Goal: Transaction & Acquisition: Purchase product/service

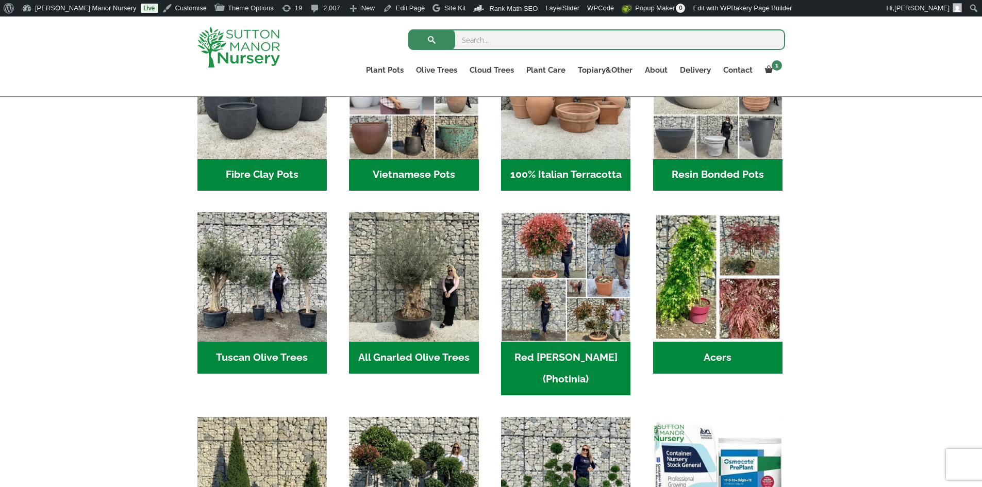
click at [240, 176] on h2 "Fibre Clay Pots (3)" at bounding box center [261, 175] width 129 height 32
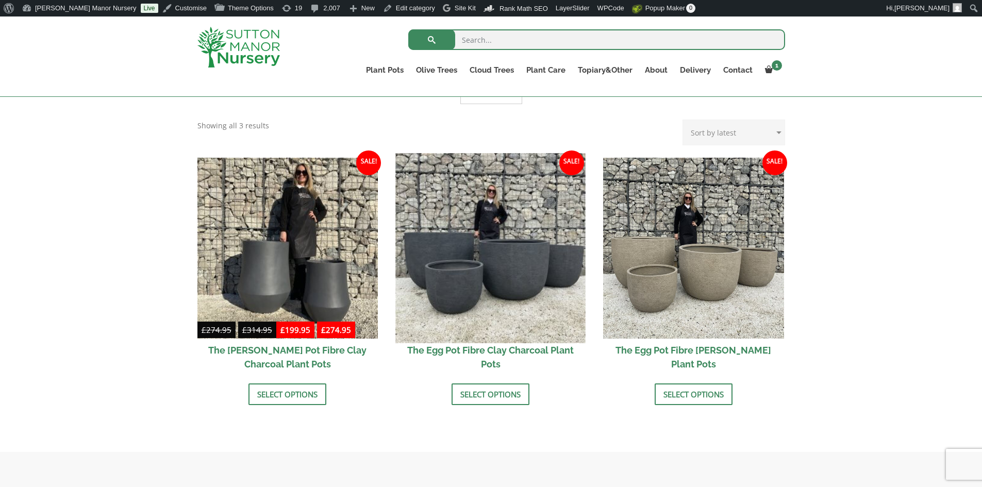
scroll to position [291, 0]
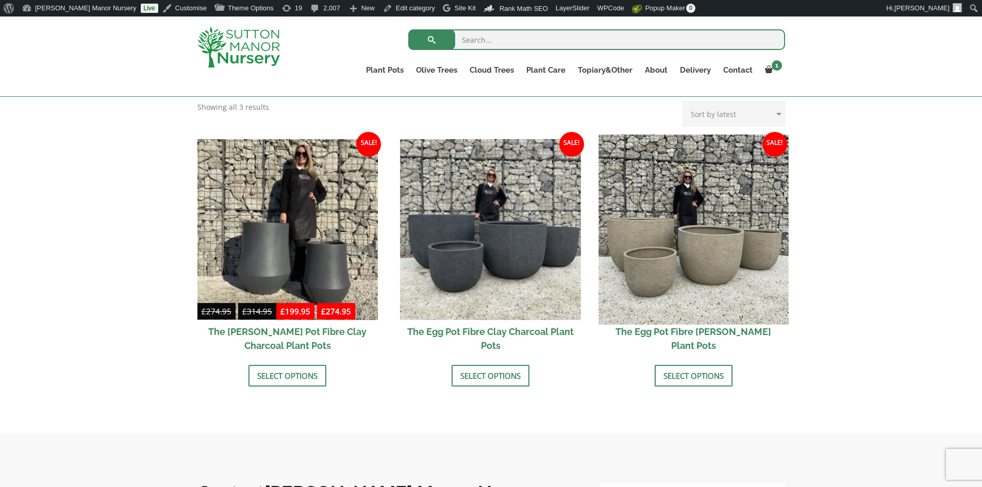
click at [700, 272] on img at bounding box center [694, 230] width 190 height 190
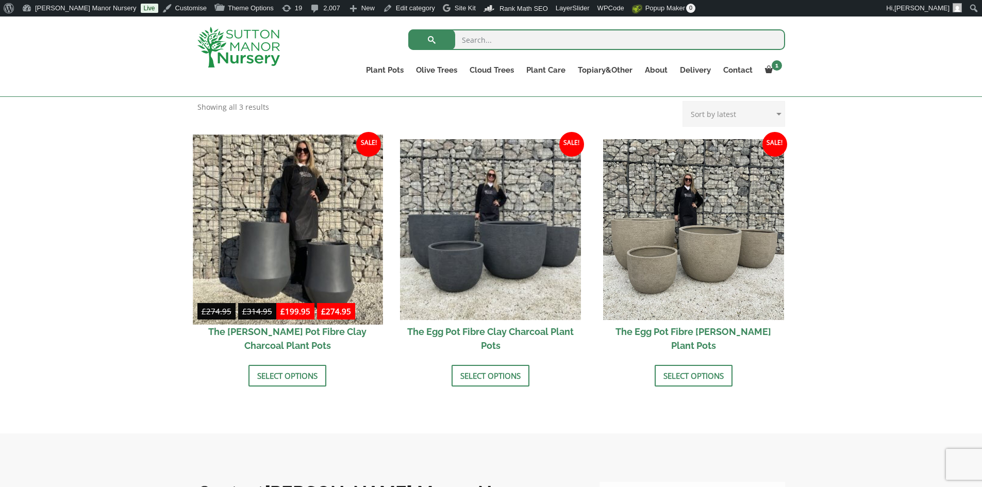
click at [287, 236] on img at bounding box center [288, 230] width 190 height 190
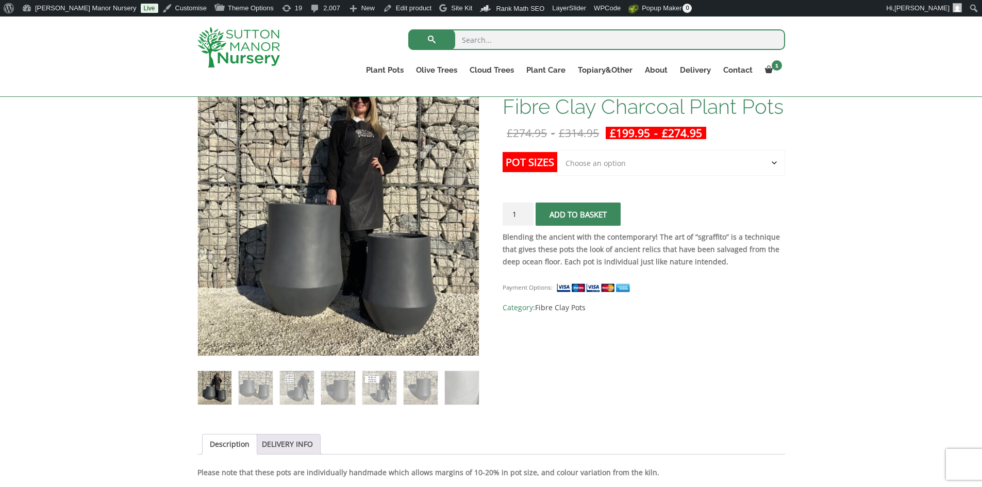
scroll to position [103, 0]
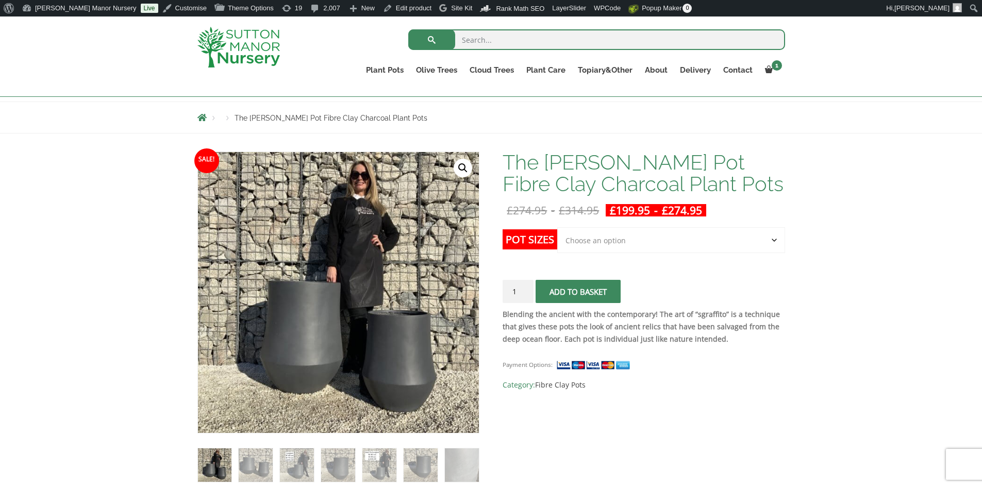
click at [771, 240] on select "Choose an option Click here to buy the 2nd To Largest Pot In The Picture Click …" at bounding box center [670, 240] width 227 height 26
